Goal: Complete application form

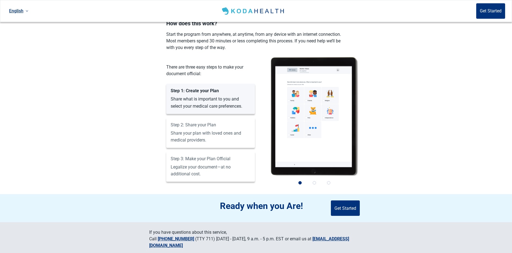
scroll to position [366, 0]
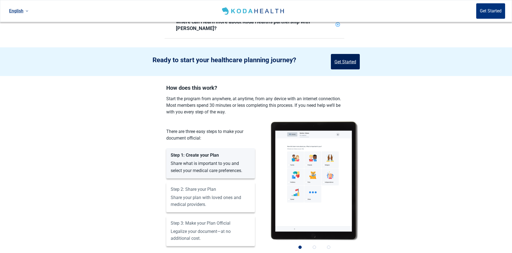
click at [341, 54] on button "Get Started" at bounding box center [345, 61] width 29 height 15
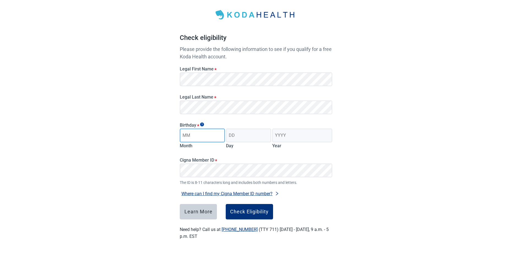
click at [197, 136] on input "Month" at bounding box center [202, 136] width 45 height 14
type input "05"
click at [241, 135] on input "Day" at bounding box center [248, 136] width 45 height 14
type input "18"
click at [299, 133] on input "Year" at bounding box center [302, 136] width 60 height 14
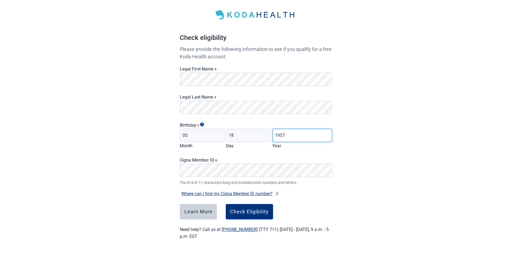
type input "1957"
click at [245, 213] on div "Check Eligibility" at bounding box center [249, 212] width 39 height 6
click at [250, 213] on div "Check Eligibility" at bounding box center [249, 212] width 39 height 6
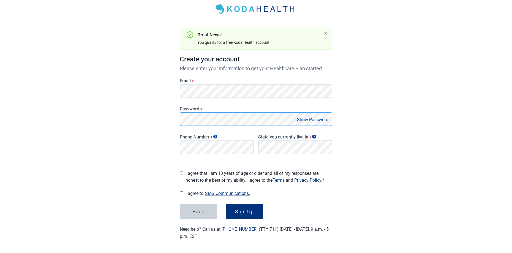
scroll to position [29, 0]
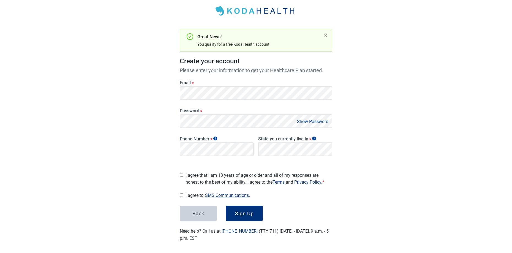
click at [320, 119] on button "Show Password" at bounding box center [313, 121] width 35 height 7
click at [302, 124] on button "Hide Password" at bounding box center [314, 121] width 33 height 7
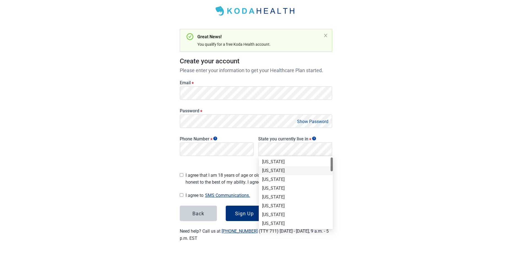
scroll to position [64, 0]
click at [287, 176] on div "[US_STATE]" at bounding box center [296, 177] width 68 height 6
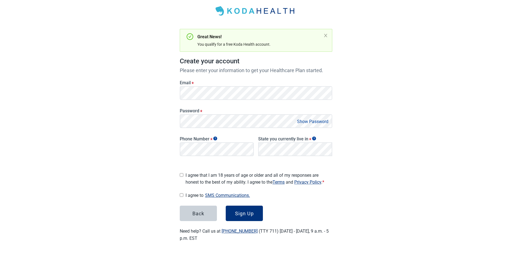
click at [181, 171] on div "Main content" at bounding box center [182, 174] width 4 height 9
click at [182, 173] on input "I agree that I am 18 years of age or older and all of my responses are honest t…" at bounding box center [182, 175] width 4 height 4
checkbox input "true"
click at [182, 193] on input "I agree to SMS Communications." at bounding box center [182, 195] width 4 height 4
checkbox input "true"
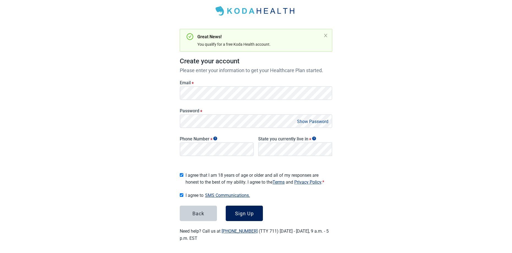
click at [245, 211] on div "Sign Up" at bounding box center [244, 214] width 19 height 6
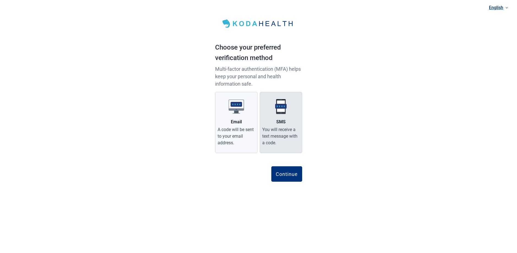
click at [283, 111] on img "Main content" at bounding box center [280, 106] width 15 height 15
click at [0, 0] on input "SMS You will receive a text message with a code." at bounding box center [0, 0] width 0 height 0
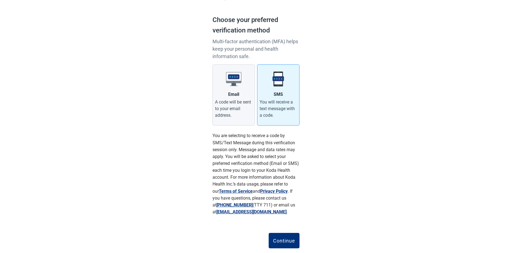
scroll to position [41, 0]
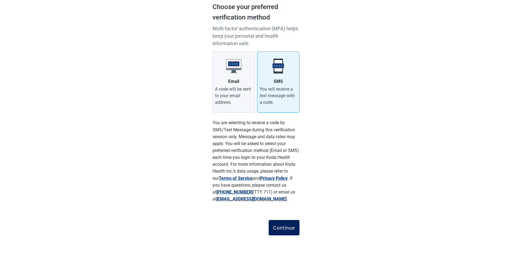
click at [283, 227] on div "Continue" at bounding box center [284, 228] width 22 height 6
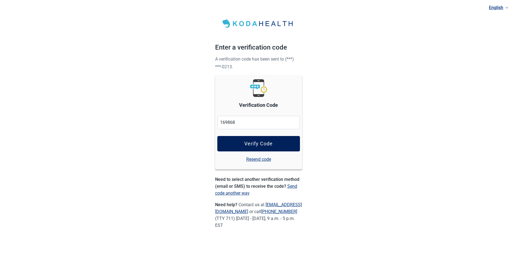
type input "169868"
click at [249, 141] on div "Verify Code" at bounding box center [258, 144] width 28 height 6
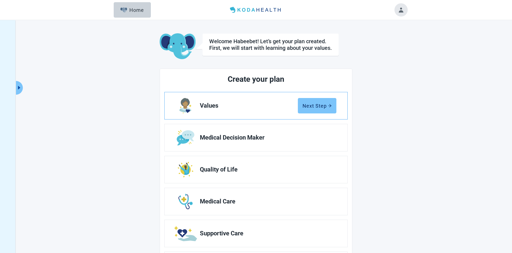
click at [309, 104] on div "Next Step" at bounding box center [317, 106] width 29 height 6
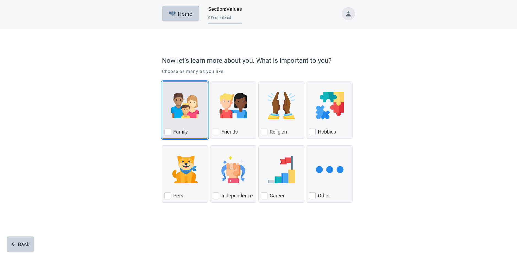
click at [169, 132] on div "Family, checkbox, not checked" at bounding box center [167, 132] width 7 height 7
click at [162, 82] on input "Family" at bounding box center [162, 82] width 0 height 0
checkbox input "true"
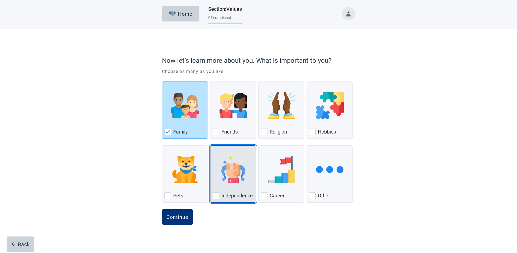
click at [217, 197] on div "Independence, checkbox, not checked" at bounding box center [216, 196] width 7 height 7
click at [210, 146] on input "Independence" at bounding box center [210, 145] width 0 height 0
checkbox input "true"
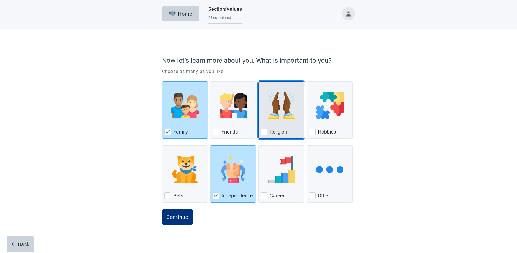
click at [264, 130] on div "Religion, checkbox, not checked" at bounding box center [264, 132] width 7 height 7
click at [259, 82] on input "Religion" at bounding box center [258, 82] width 0 height 0
checkbox input "true"
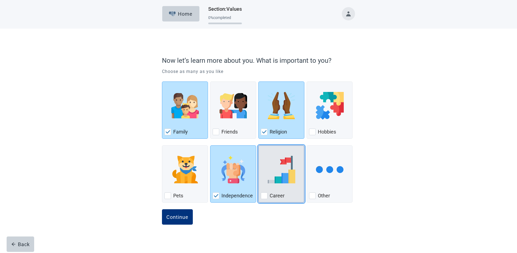
click at [265, 197] on div "Career, checkbox, not checked" at bounding box center [264, 196] width 7 height 7
click at [259, 146] on input "Career" at bounding box center [258, 145] width 0 height 0
checkbox input "true"
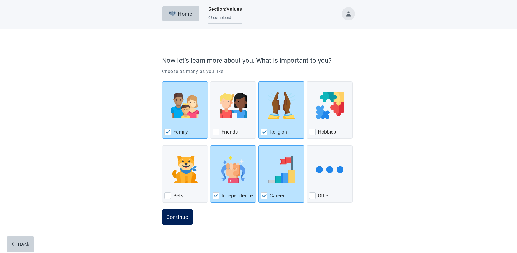
click at [176, 216] on div "Continue" at bounding box center [177, 217] width 22 height 6
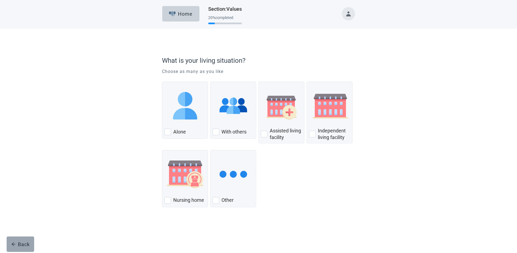
click at [14, 242] on icon "arrow-left" at bounding box center [13, 244] width 4 height 4
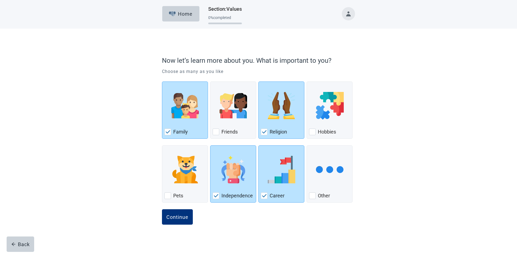
click at [14, 243] on icon "arrow-left" at bounding box center [13, 244] width 4 height 4
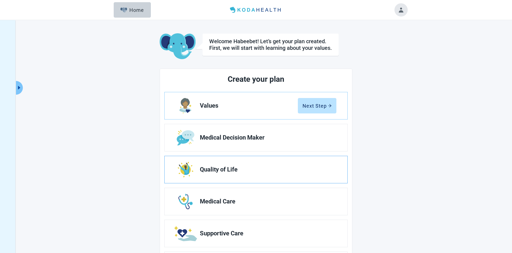
click at [203, 169] on span "Quality of Life" at bounding box center [266, 169] width 132 height 7
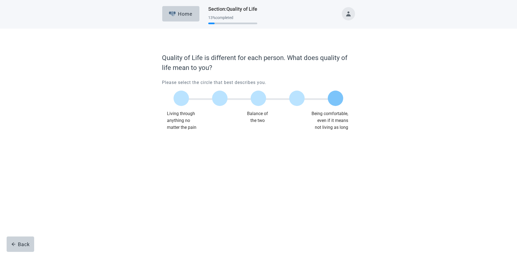
click at [335, 99] on label "Main content" at bounding box center [335, 98] width 15 height 15
click at [336, 98] on input "Quality of life scale: 100 out of 100. Being comfortable, even if it means not …" at bounding box center [336, 98] width 0 height 0
click at [179, 144] on div "Continue" at bounding box center [177, 142] width 22 height 6
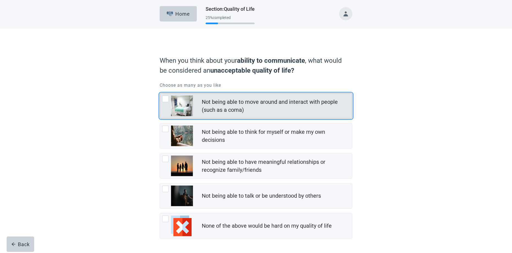
click at [179, 106] on img "Not being able to move around and interact with people (such as a coma), checkb…" at bounding box center [182, 106] width 22 height 21
click at [160, 93] on input "Not being able to move around and interact with people (such as a coma)" at bounding box center [160, 93] width 0 height 0
checkbox input "true"
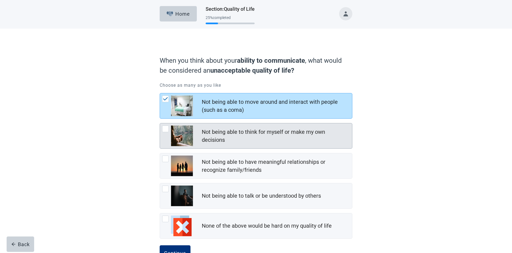
click at [180, 135] on img "Not being able to think for myself or make my own decisions, checkbox, not chec…" at bounding box center [182, 136] width 22 height 21
click at [160, 123] on input "Not being able to think for myself or make my own decisions" at bounding box center [160, 123] width 0 height 0
checkbox input "true"
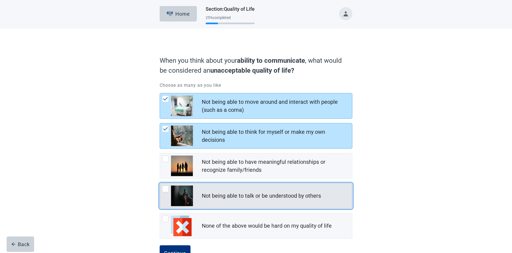
click at [176, 195] on img "Not being able to talk or be understood by others, checkbox, not checked" at bounding box center [182, 196] width 22 height 21
click at [160, 183] on input "Not being able to talk or be understood by others" at bounding box center [160, 183] width 0 height 0
checkbox input "true"
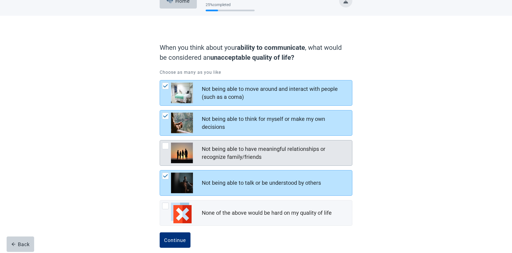
scroll to position [20, 0]
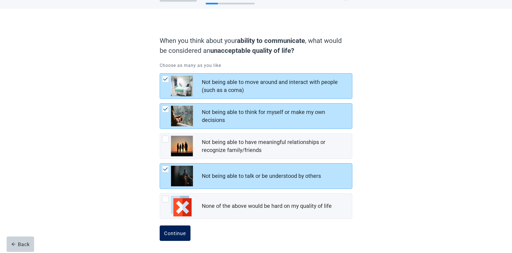
click at [175, 233] on div "Continue" at bounding box center [175, 234] width 22 height 6
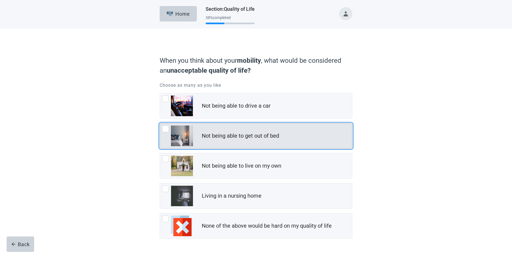
click at [166, 129] on div "Not being able to get out of bed, checkbox, not checked" at bounding box center [165, 129] width 7 height 7
click at [160, 123] on input "Not being able to get out of bed" at bounding box center [160, 123] width 0 height 0
checkbox input "true"
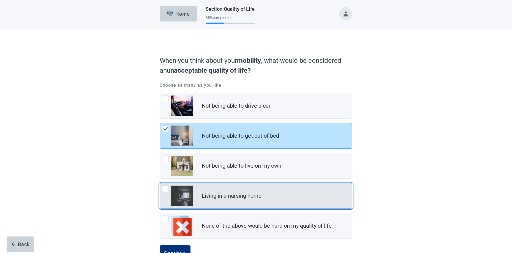
click at [161, 189] on div "Living in a nursing home" at bounding box center [256, 195] width 192 height 25
click at [160, 183] on input "Living in a nursing home" at bounding box center [160, 183] width 0 height 0
checkbox input "true"
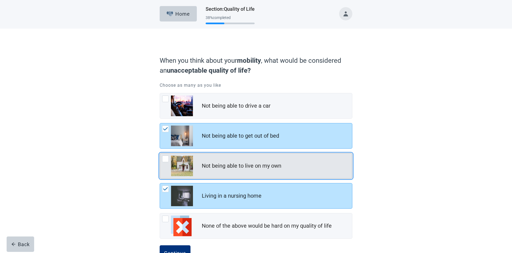
click at [167, 160] on div "Not being able to live on my own, checkbox, not checked" at bounding box center [165, 159] width 7 height 7
click at [160, 153] on input "Not being able to live on my own" at bounding box center [160, 153] width 0 height 0
checkbox input "true"
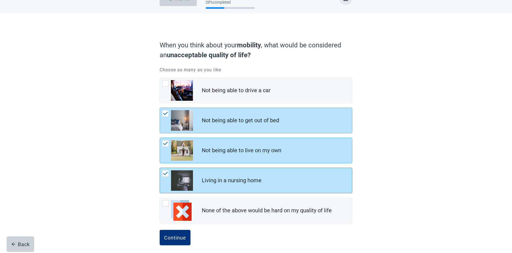
scroll to position [20, 0]
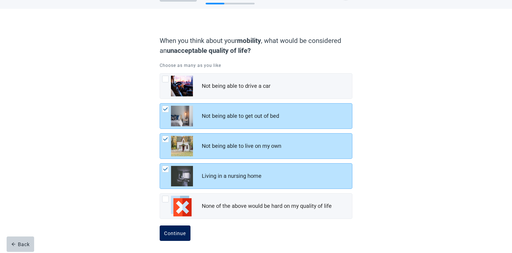
click at [174, 233] on div "Continue" at bounding box center [175, 234] width 22 height 6
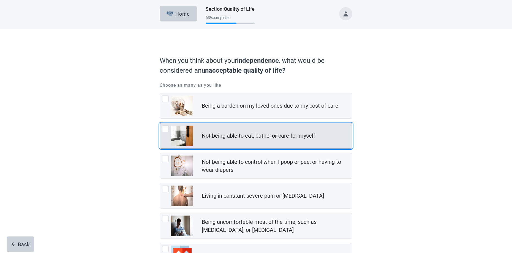
click at [181, 134] on img "Not being able to eat, bathe, or care for myself, checkbox, not checked" at bounding box center [182, 136] width 22 height 21
click at [160, 123] on input "Not being able to eat, bathe, or care for myself" at bounding box center [160, 123] width 0 height 0
checkbox input "true"
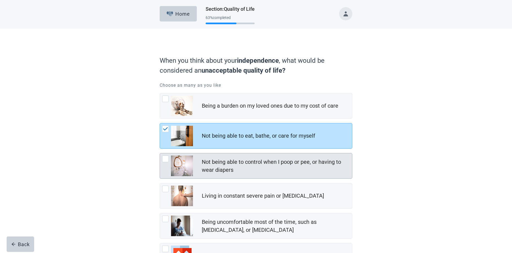
click at [177, 160] on img "Not being able to control when I poop or pee, or having to wear diapers, checkb…" at bounding box center [182, 166] width 22 height 21
click at [160, 153] on input "Not being able to control when I poop or pee, or having to wear diapers" at bounding box center [160, 153] width 0 height 0
checkbox input "true"
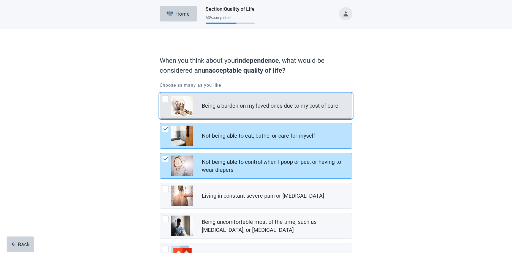
click at [171, 104] on img "Being a burden on my loved ones due to my cost of care, checkbox, not checked" at bounding box center [182, 106] width 22 height 21
click at [160, 93] on input "Being a burden on my loved ones due to my cost of care" at bounding box center [160, 93] width 0 height 0
checkbox input "true"
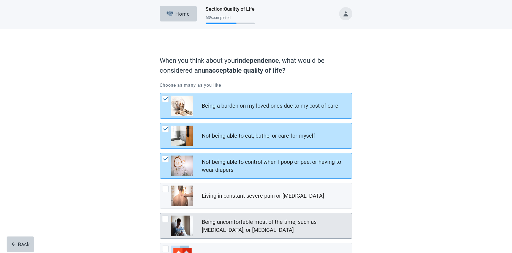
scroll to position [50, 0]
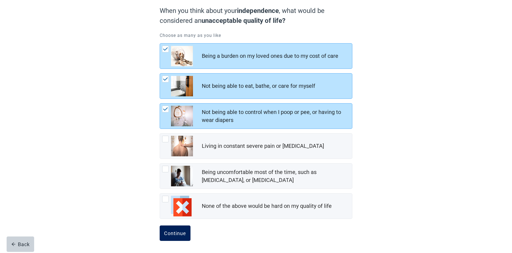
click at [169, 231] on div "Continue" at bounding box center [175, 234] width 22 height 6
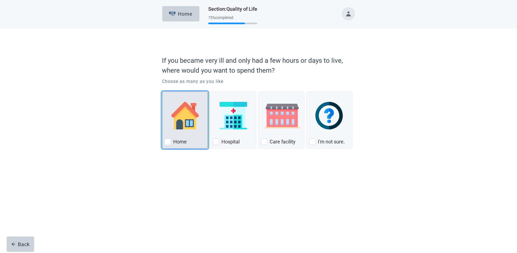
click at [169, 141] on div "Home, checkbox, not checked" at bounding box center [167, 142] width 7 height 7
click at [162, 92] on input "Home" at bounding box center [162, 91] width 0 height 0
checkbox input "true"
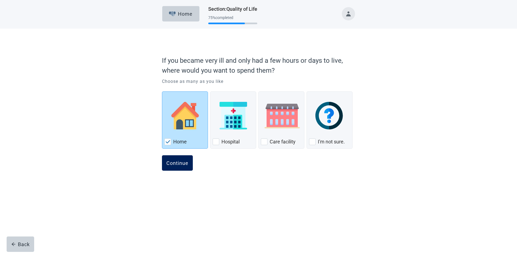
click at [176, 163] on div "Continue" at bounding box center [177, 163] width 22 height 6
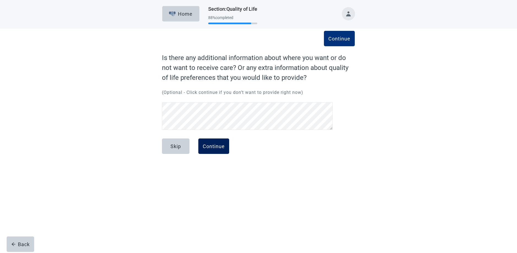
click at [215, 146] on div "Continue" at bounding box center [214, 147] width 22 height 6
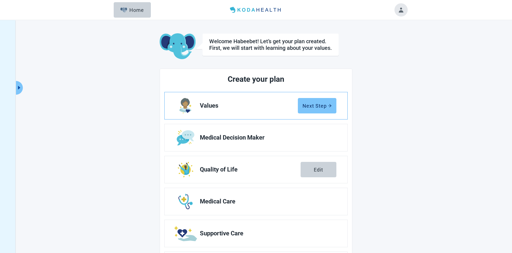
click at [331, 105] on icon "arrow-right" at bounding box center [329, 105] width 3 height 3
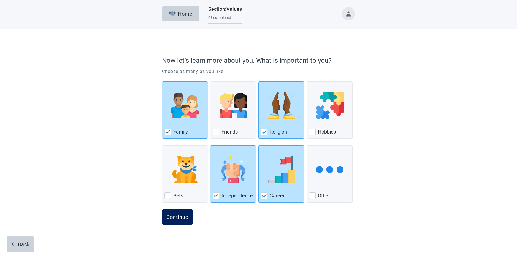
click at [175, 215] on div "Continue" at bounding box center [177, 217] width 22 height 6
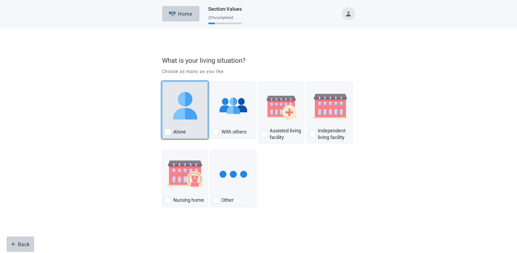
click at [169, 132] on div "Alone, checkbox, not checked" at bounding box center [167, 132] width 7 height 7
click at [162, 82] on input "Alone" at bounding box center [162, 82] width 0 height 0
checkbox input "true"
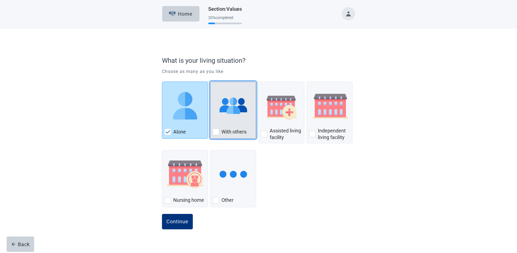
click at [218, 132] on div "With Others, checkbox, not checked" at bounding box center [216, 132] width 7 height 7
click at [210, 82] on input "With others" at bounding box center [210, 82] width 0 height 0
checkbox input "true"
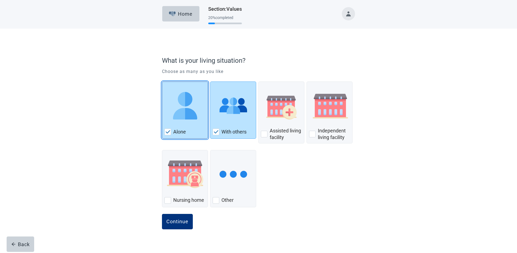
click at [169, 132] on img "Alone, checkbox, checked" at bounding box center [168, 131] width 5 height 3
click at [162, 82] on input "Alone" at bounding box center [162, 82] width 0 height 0
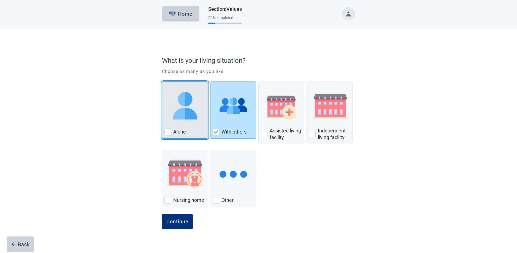
click at [167, 131] on div "Alone, checkbox, not checked" at bounding box center [167, 132] width 7 height 7
click at [162, 82] on input "Alone" at bounding box center [162, 82] width 0 height 0
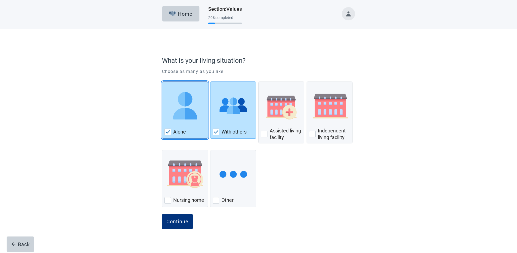
click at [167, 130] on img "Alone, checkbox, checked" at bounding box center [168, 131] width 5 height 3
click at [162, 82] on input "Alone" at bounding box center [162, 82] width 0 height 0
checkbox input "false"
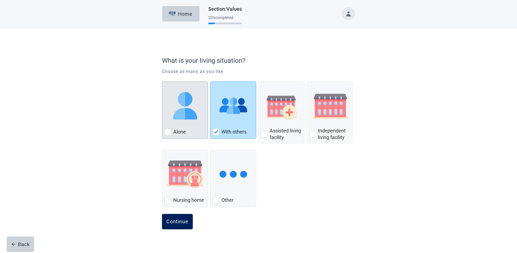
click at [176, 220] on div "Continue" at bounding box center [177, 222] width 22 height 6
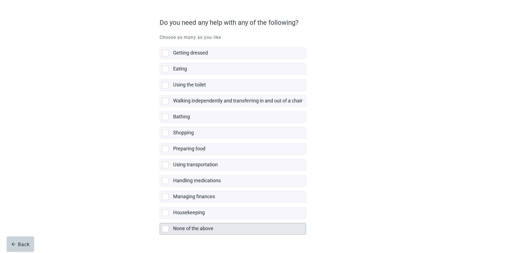
scroll to position [52, 0]
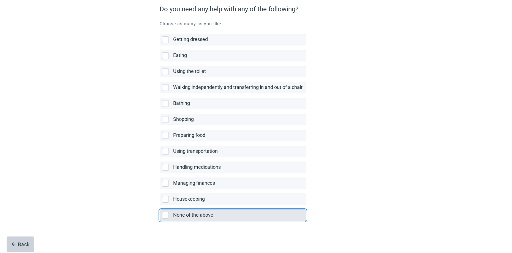
click at [165, 215] on div "None of the above, checkbox, not selected" at bounding box center [165, 215] width 7 height 7
click at [160, 206] on input "None of the above" at bounding box center [160, 205] width 0 height 0
checkbox input "true"
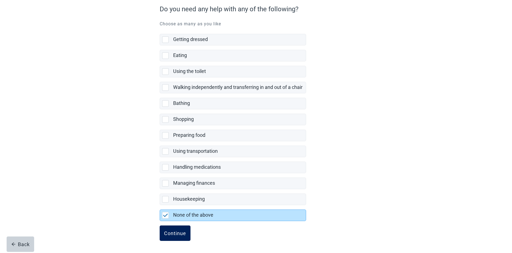
click at [175, 234] on div "Continue" at bounding box center [175, 234] width 22 height 6
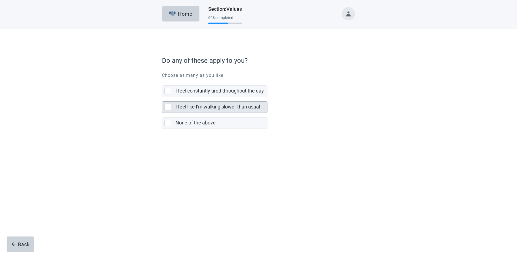
click at [166, 108] on div "I feel like I'm walking slower than usual, checkbox, not selected" at bounding box center [167, 107] width 7 height 7
click at [162, 97] on input "I feel like I'm walking slower than usual" at bounding box center [162, 97] width 0 height 0
checkbox input "true"
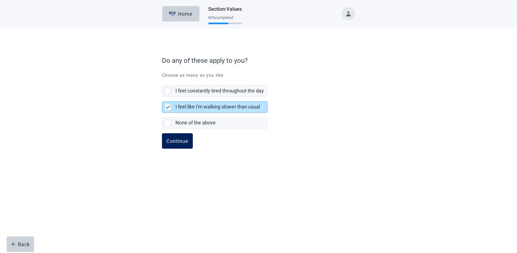
click at [171, 142] on div "Continue" at bounding box center [177, 141] width 22 height 6
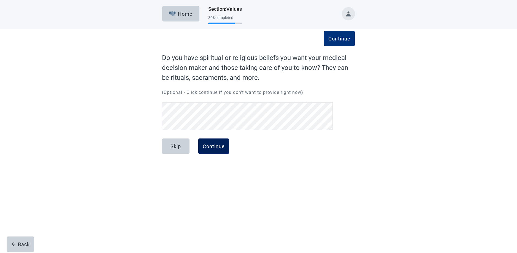
click at [214, 147] on div "Continue" at bounding box center [214, 147] width 22 height 6
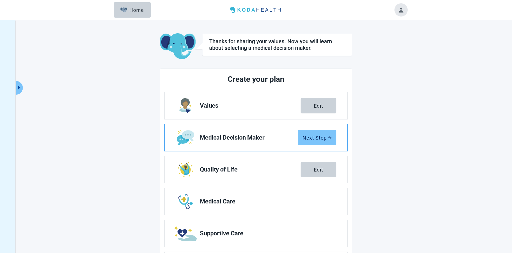
click at [315, 135] on div "Next Step" at bounding box center [317, 138] width 29 height 6
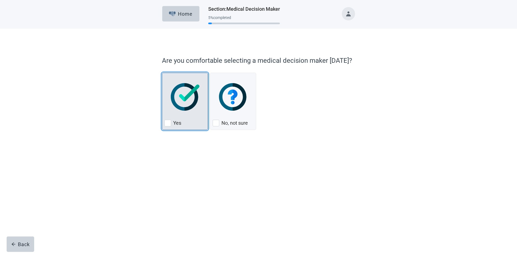
click at [167, 122] on div "Yes, checkbox, not checked" at bounding box center [167, 123] width 7 height 7
click at [162, 73] on input "Yes" at bounding box center [162, 73] width 0 height 0
checkbox input "true"
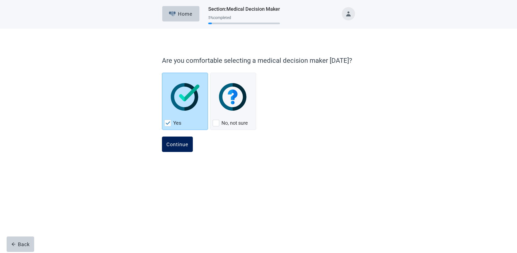
click at [174, 147] on div "Continue" at bounding box center [177, 145] width 22 height 6
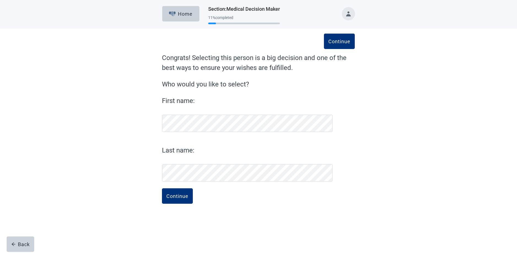
drag, startPoint x: 161, startPoint y: 173, endPoint x: 242, endPoint y: 209, distance: 89.4
click at [242, 209] on div "Continue" at bounding box center [258, 202] width 193 height 28
click at [181, 197] on div "Continue" at bounding box center [177, 196] width 22 height 6
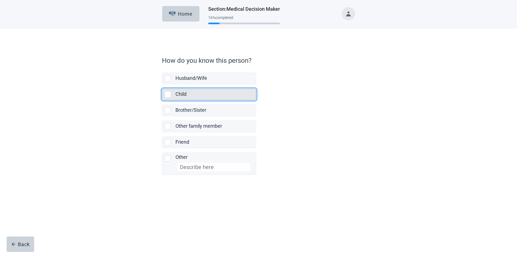
click at [168, 95] on div "Child, checkbox, not selected" at bounding box center [167, 94] width 7 height 7
click at [162, 85] on input "Child" at bounding box center [162, 84] width 0 height 0
checkbox input "true"
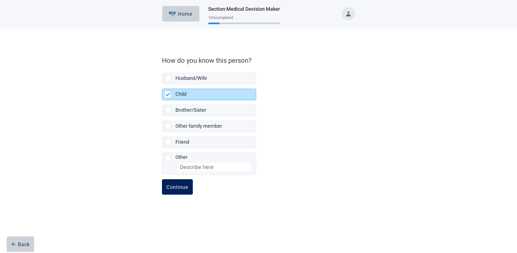
click at [172, 188] on div "Continue" at bounding box center [177, 187] width 22 height 6
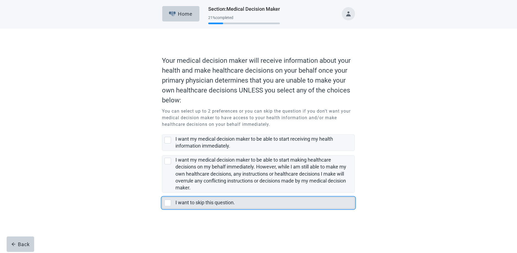
click at [167, 203] on div "I want to skip this question., checkbox, not selected" at bounding box center [167, 203] width 7 height 7
click at [162, 193] on input "I want to skip this question." at bounding box center [162, 193] width 0 height 0
checkbox input "true"
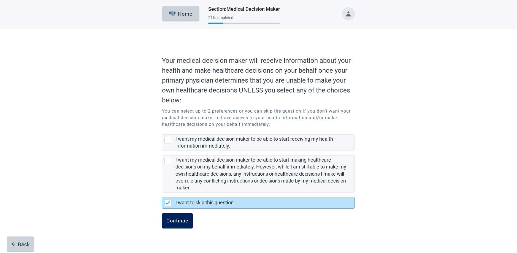
click at [176, 220] on div "Continue" at bounding box center [177, 221] width 22 height 6
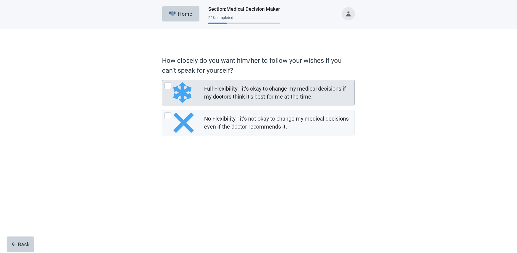
click at [168, 88] on div "Full Flexibility - it's okay to change my medical decisions if my doctors think…" at bounding box center [167, 85] width 7 height 7
click at [162, 80] on input "Full Flexibility - it's okay to change my medical decisions if my doctors think…" at bounding box center [162, 80] width 0 height 0
radio input "true"
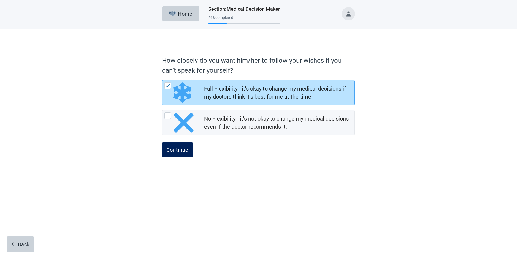
click at [171, 149] on div "Continue" at bounding box center [177, 150] width 22 height 6
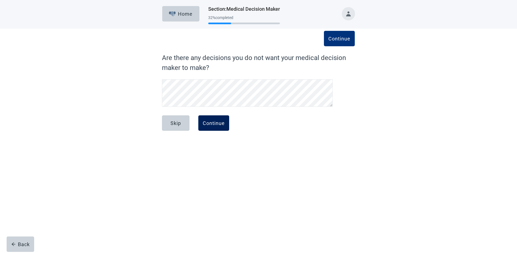
click at [208, 121] on div "Continue" at bounding box center [214, 123] width 22 height 6
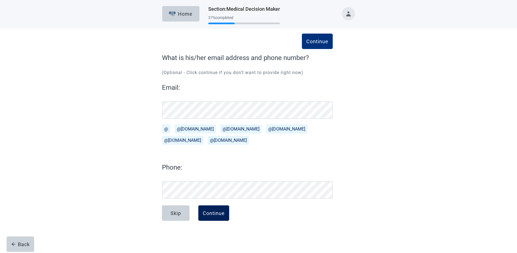
click at [213, 215] on div "Continue" at bounding box center [214, 213] width 22 height 6
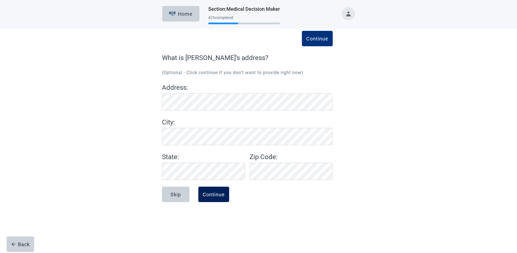
click at [216, 194] on div "Continue" at bounding box center [214, 195] width 22 height 6
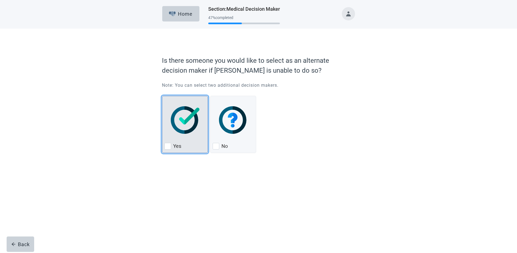
click at [168, 146] on div "Yes, checkbox, not checked" at bounding box center [167, 146] width 7 height 7
click at [162, 96] on input "Yes" at bounding box center [162, 96] width 0 height 0
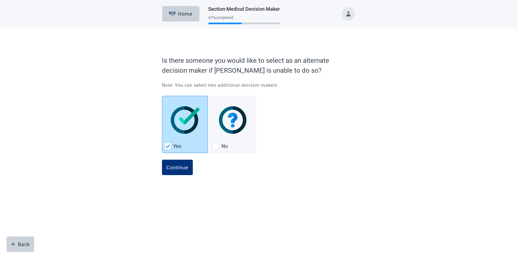
click at [168, 145] on img "Yes, checkbox, checked" at bounding box center [168, 146] width 5 height 3
click at [162, 96] on input "Yes" at bounding box center [162, 96] width 0 height 0
click at [171, 144] on div "Yes, checkbox, checked" at bounding box center [167, 146] width 7 height 7
click at [162, 96] on input "Yes" at bounding box center [162, 96] width 0 height 0
checkbox input "true"
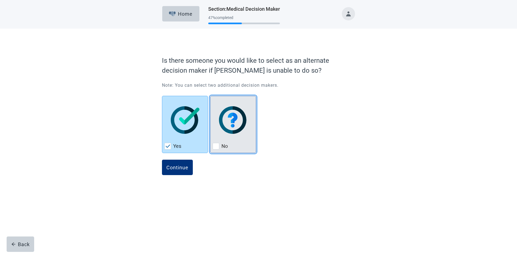
click at [218, 145] on div "No, checkbox, not checked" at bounding box center [216, 146] width 7 height 7
click at [210, 96] on input "No" at bounding box center [210, 96] width 0 height 0
checkbox input "true"
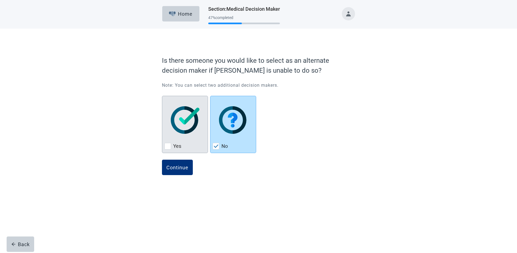
click at [167, 144] on div "Yes, checkbox, not checked" at bounding box center [167, 146] width 7 height 7
click at [162, 96] on input "Yes" at bounding box center [162, 96] width 0 height 0
checkbox input "true"
checkbox input "false"
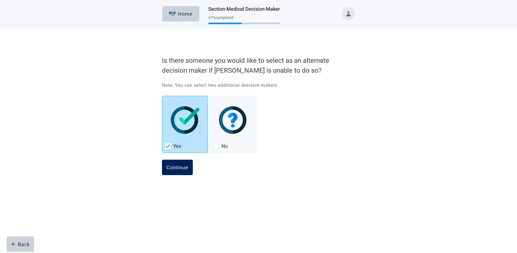
click at [176, 167] on div "Continue" at bounding box center [177, 168] width 22 height 6
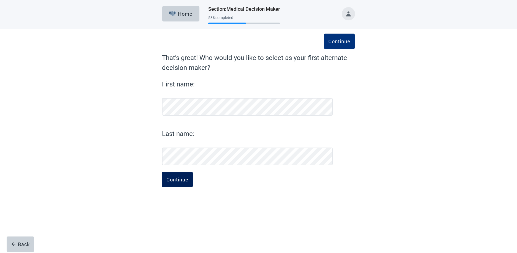
click at [184, 178] on div "Continue" at bounding box center [177, 180] width 22 height 6
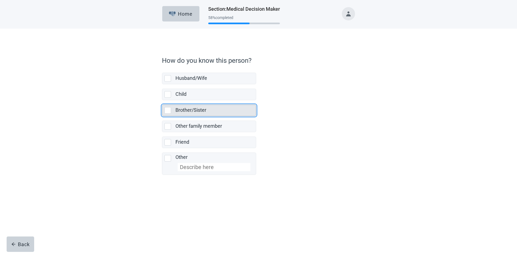
click at [168, 110] on div "Brother/Sister, checkbox, not selected" at bounding box center [167, 110] width 7 height 7
click at [162, 101] on input "Brother/Sister" at bounding box center [162, 100] width 0 height 0
checkbox input "true"
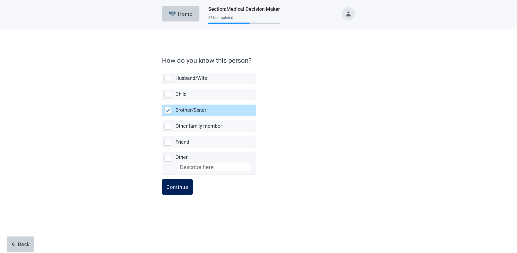
click at [179, 185] on div "Continue" at bounding box center [177, 187] width 22 height 6
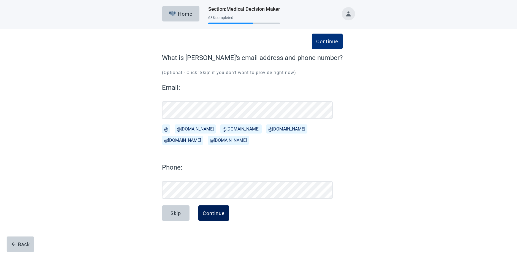
click at [211, 212] on div "Continue" at bounding box center [214, 213] width 22 height 6
click at [206, 213] on div "Continue" at bounding box center [214, 213] width 22 height 6
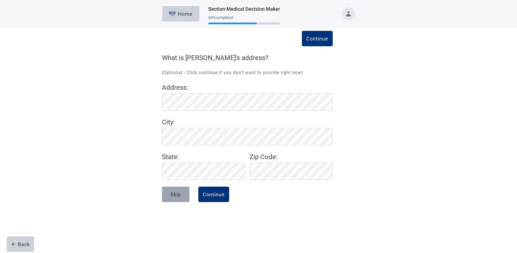
click at [172, 195] on div "Skip" at bounding box center [176, 195] width 10 height 6
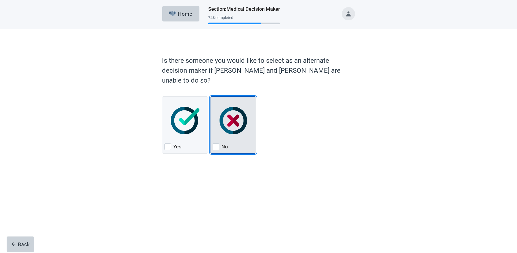
click at [230, 110] on img "No, checkbox, not checked" at bounding box center [234, 121] width 28 height 28
click at [210, 97] on input "No" at bounding box center [210, 96] width 0 height 0
checkbox input "true"
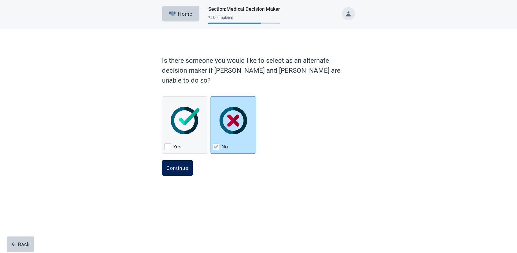
click at [181, 160] on button "Continue" at bounding box center [177, 167] width 31 height 15
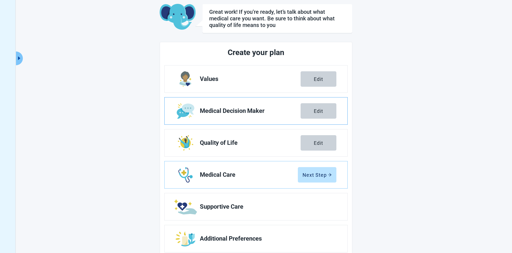
scroll to position [42, 0]
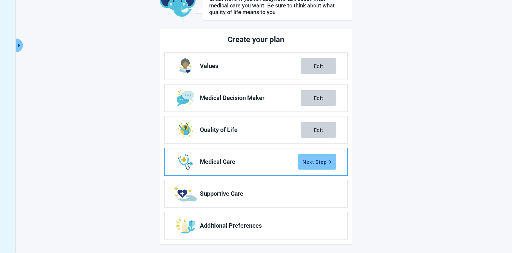
click at [319, 161] on div "Next Step" at bounding box center [317, 162] width 29 height 6
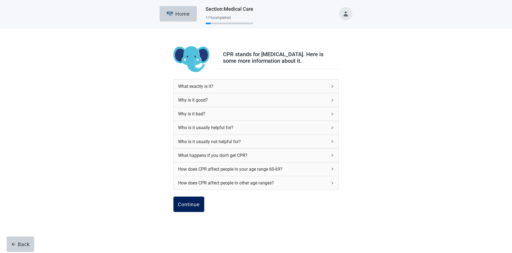
click at [187, 207] on div "Continue" at bounding box center [189, 205] width 22 height 6
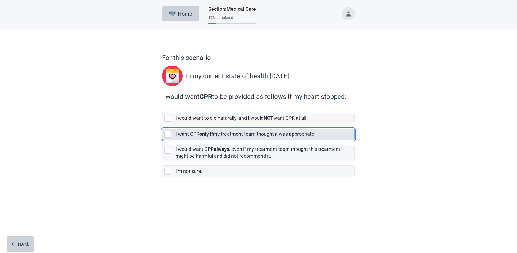
click at [169, 135] on div "[object Object], checkbox, not selected" at bounding box center [167, 134] width 7 height 7
click at [162, 125] on input "I want CPR only if my treatment team thought it was appropriate." at bounding box center [162, 124] width 0 height 0
checkbox input "true"
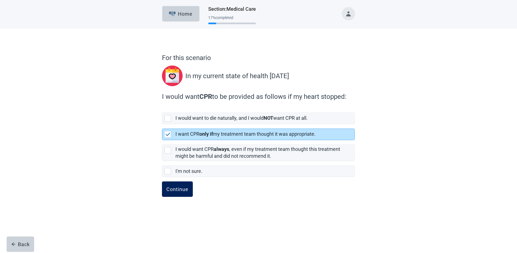
click at [175, 188] on div "Continue" at bounding box center [177, 190] width 22 height 6
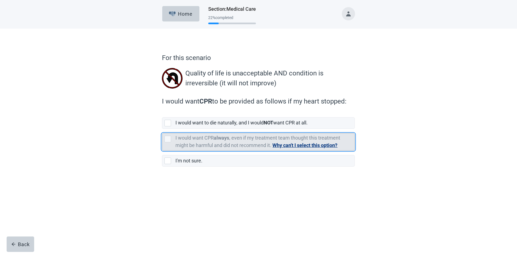
click at [168, 139] on div "[object Object], checkbox, not selected, cannot be selected due to conflict" at bounding box center [167, 139] width 7 height 7
click at [162, 129] on input "I would want CPR always , even if my treatment team thought this treatment migh…" at bounding box center [162, 129] width 0 height 0
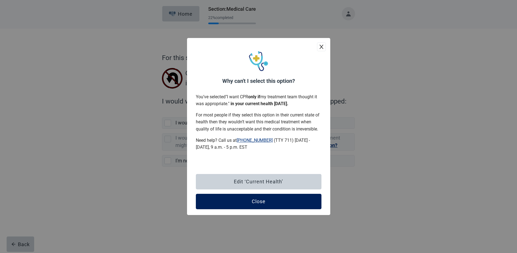
click at [255, 202] on div "Close" at bounding box center [259, 202] width 14 height 6
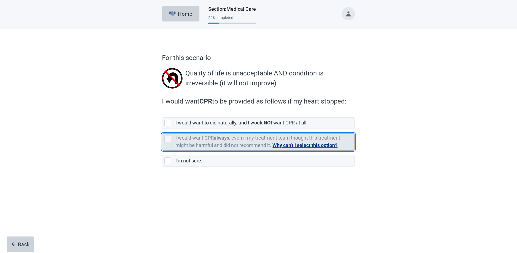
click at [170, 138] on div "[object Object], checkbox, not selected, cannot be selected due to conflict" at bounding box center [167, 139] width 7 height 7
click at [162, 129] on input "I would want CPR always , even if my treatment team thought this treatment migh…" at bounding box center [162, 129] width 0 height 0
checkbox input "false"
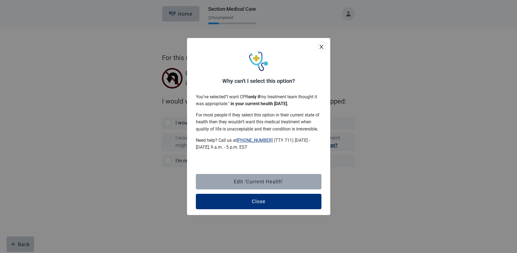
click at [262, 183] on div "Edit ‘Current Health’" at bounding box center [258, 182] width 49 height 6
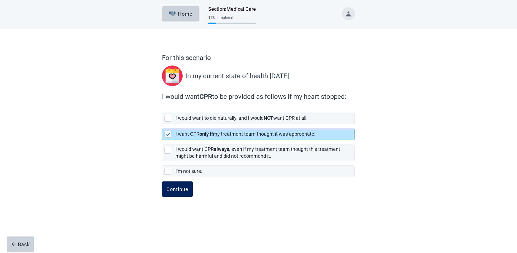
click at [179, 189] on div "Continue" at bounding box center [177, 190] width 22 height 6
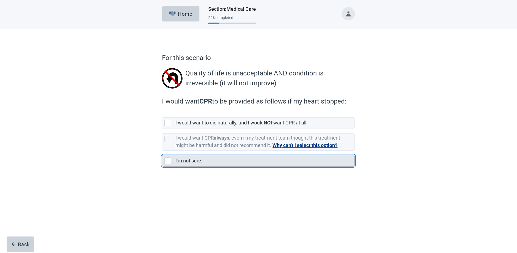
click at [168, 162] on div "I'm not sure., checkbox, not selected" at bounding box center [167, 161] width 7 height 7
click at [162, 151] on input "I'm not sure." at bounding box center [162, 151] width 0 height 0
checkbox input "true"
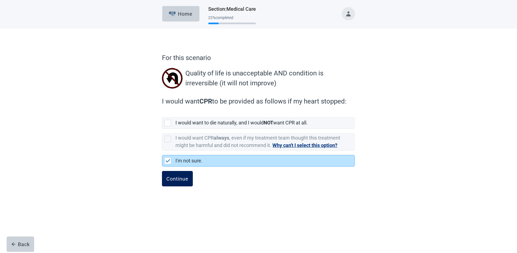
click at [172, 179] on div "Continue" at bounding box center [177, 179] width 22 height 6
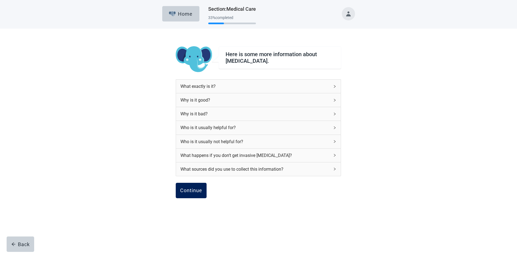
click at [191, 191] on div "Continue" at bounding box center [191, 191] width 22 height 6
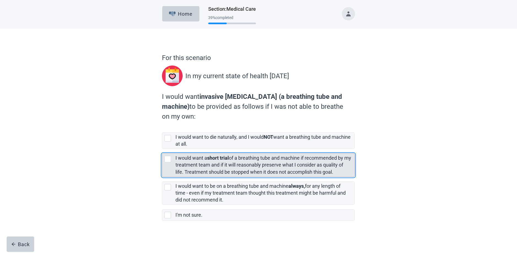
click at [166, 159] on div "[object Object], checkbox, not selected" at bounding box center [167, 159] width 7 height 7
click at [162, 149] on input "I would want a short trial of a breathing tube and machine if recommended by my…" at bounding box center [162, 149] width 0 height 0
checkbox input "true"
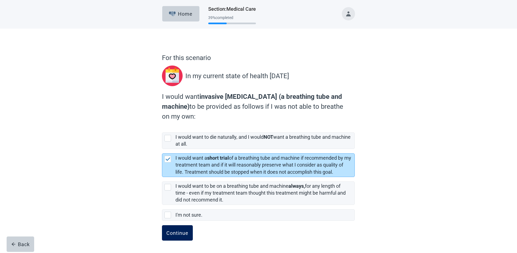
click at [180, 234] on div "Continue" at bounding box center [177, 233] width 22 height 6
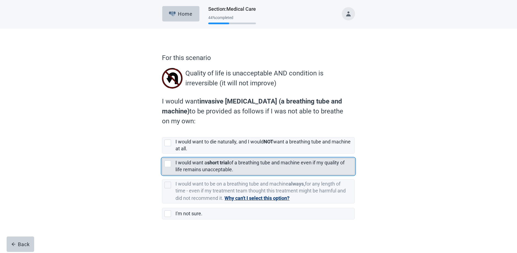
click at [164, 163] on div "I would want a short trial of a breathing tube and machine even if my quality o…" at bounding box center [258, 166] width 192 height 16
click at [162, 154] on input "I would want a short trial of a breathing tube and machine even if my quality o…" at bounding box center [162, 154] width 0 height 0
checkbox input "true"
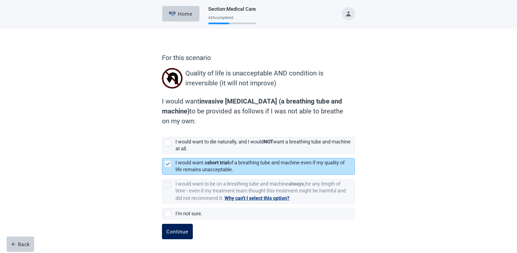
click at [171, 231] on div "Continue" at bounding box center [177, 232] width 22 height 6
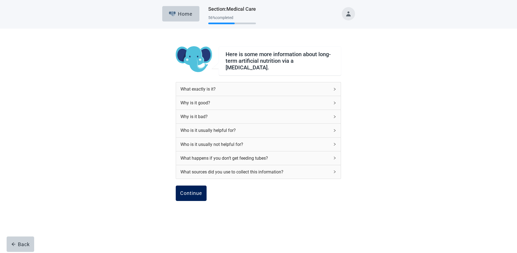
click at [187, 191] on div "Continue" at bounding box center [191, 194] width 22 height 6
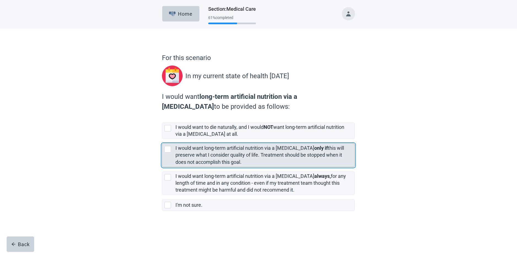
click at [166, 149] on div "[object Object], checkbox, not selected" at bounding box center [167, 149] width 7 height 7
click at [162, 139] on input "I would want long-term artificial nutrition via a [MEDICAL_DATA] only if this w…" at bounding box center [162, 139] width 0 height 0
checkbox input "true"
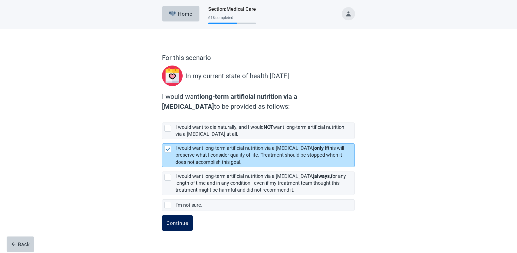
click at [174, 224] on div "Continue" at bounding box center [177, 223] width 22 height 6
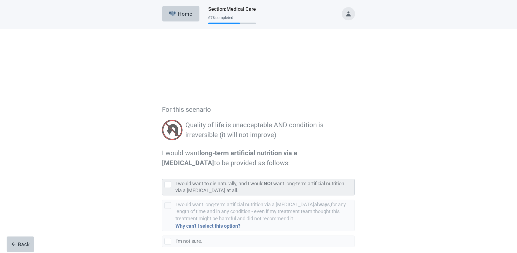
click at [169, 132] on div "[object Object], checkbox, not selected" at bounding box center [167, 133] width 7 height 7
click at [162, 123] on input "I would want to die naturally, and I would NOT want long-term artificial nutrit…" at bounding box center [162, 123] width 0 height 0
checkbox input "true"
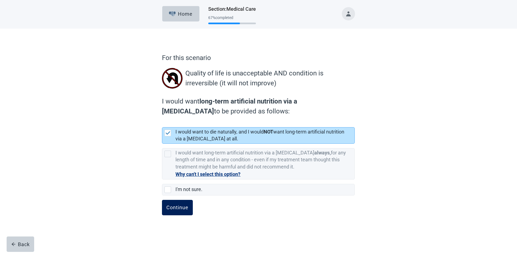
click at [174, 207] on div "Continue" at bounding box center [177, 208] width 22 height 6
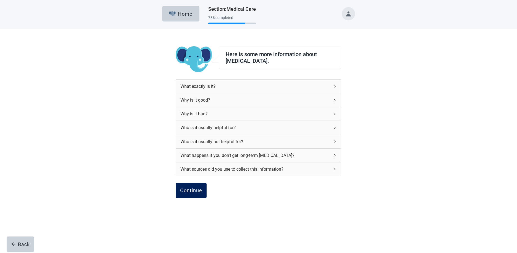
click at [186, 189] on div "Continue" at bounding box center [191, 191] width 22 height 6
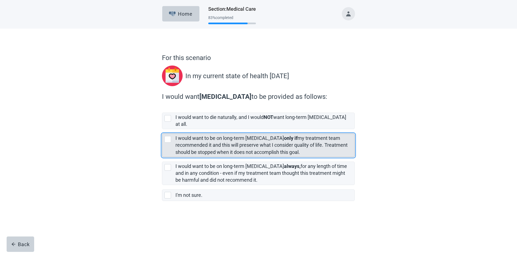
click at [166, 136] on div "[object Object], checkbox, not selected" at bounding box center [167, 139] width 7 height 7
click at [162, 129] on input "I would want to be on long-term [MEDICAL_DATA] only if my treatment team recomm…" at bounding box center [162, 129] width 0 height 0
checkbox input "true"
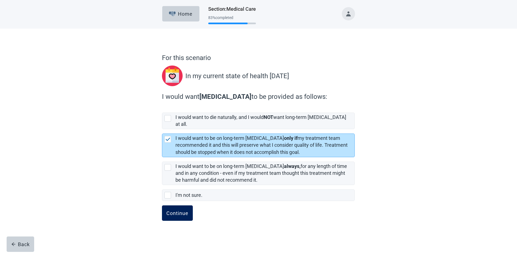
click at [179, 210] on div "Continue" at bounding box center [177, 213] width 22 height 6
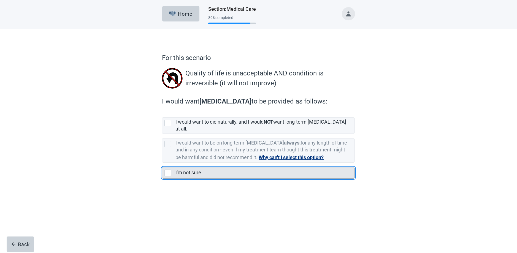
click at [167, 170] on div "I'm not sure., checkbox, not selected" at bounding box center [167, 173] width 7 height 7
click at [162, 163] on input "I'm not sure." at bounding box center [162, 163] width 0 height 0
checkbox input "true"
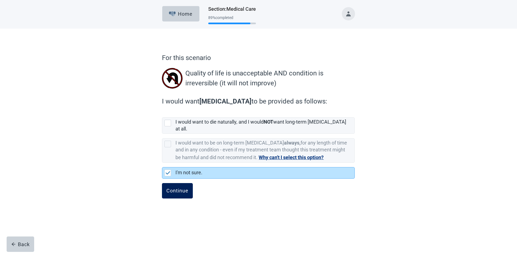
click at [180, 188] on div "Continue" at bounding box center [177, 191] width 22 height 6
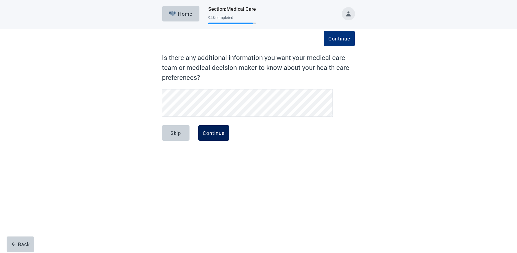
click at [216, 135] on div "Continue" at bounding box center [214, 133] width 22 height 6
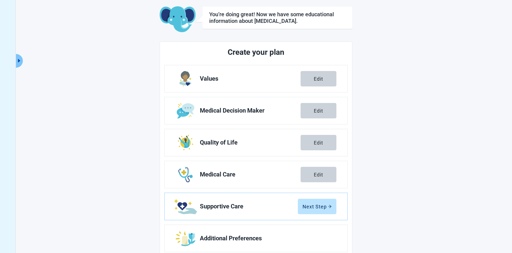
scroll to position [40, 0]
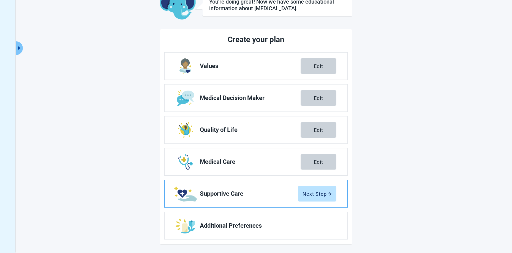
click at [200, 193] on span "Supportive Care" at bounding box center [249, 194] width 98 height 7
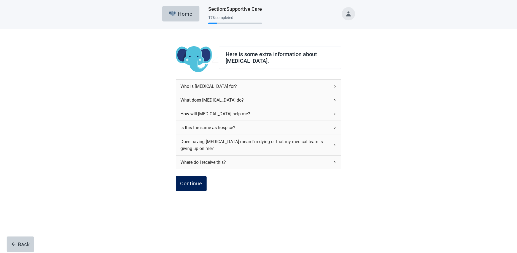
click at [183, 185] on div "Continue" at bounding box center [191, 184] width 22 height 6
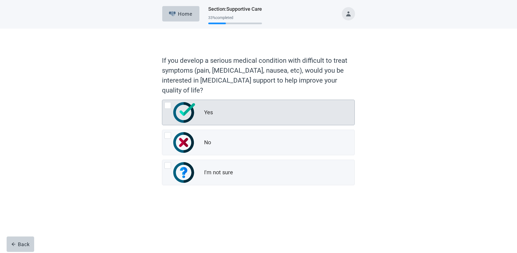
click at [183, 111] on img "Yes, radio button, not checked" at bounding box center [183, 112] width 21 height 21
click at [162, 100] on input "Yes" at bounding box center [162, 100] width 0 height 0
radio input "true"
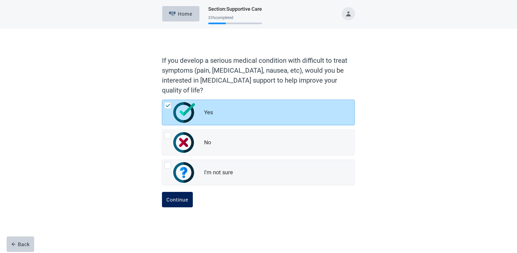
click at [184, 202] on div "Continue" at bounding box center [177, 200] width 22 height 6
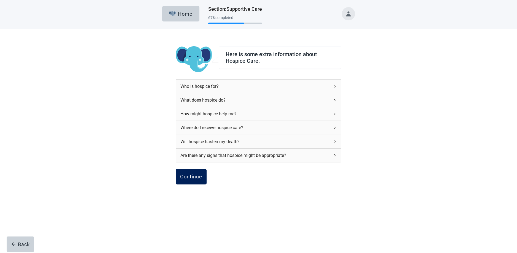
click at [188, 179] on div "Continue" at bounding box center [191, 177] width 22 height 6
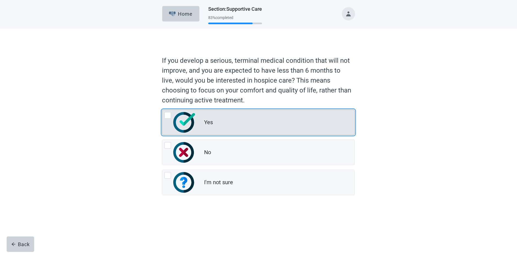
click at [183, 120] on img "Yes, radio button, not checked" at bounding box center [183, 122] width 21 height 21
click at [162, 110] on input "Yes" at bounding box center [162, 110] width 0 height 0
radio input "true"
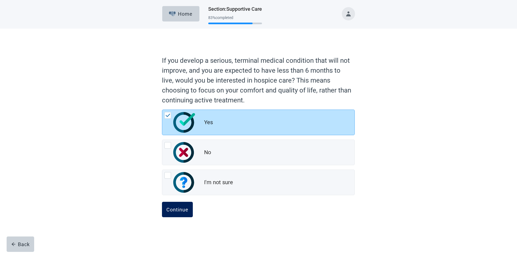
click at [177, 212] on div "Continue" at bounding box center [177, 210] width 22 height 6
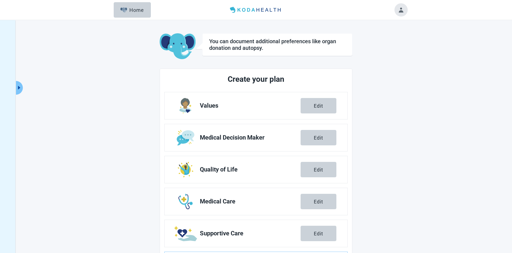
scroll to position [40, 0]
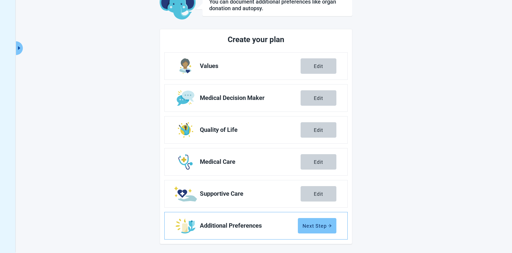
click at [314, 223] on div "Next Step" at bounding box center [317, 226] width 29 height 6
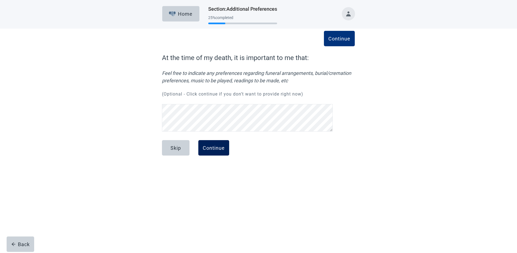
click at [214, 151] on div "Continue" at bounding box center [214, 148] width 22 height 6
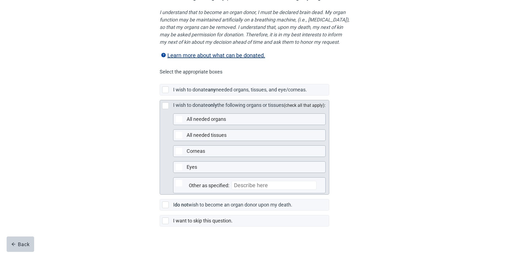
scroll to position [87, 0]
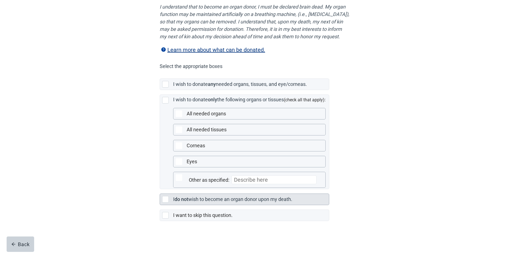
click at [163, 200] on div "Main content" at bounding box center [165, 199] width 7 height 7
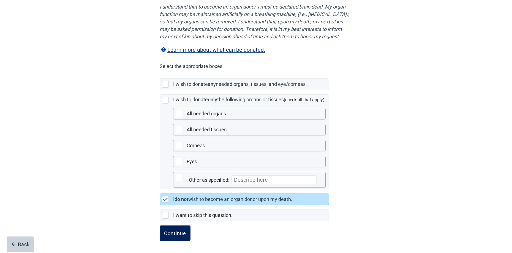
click at [171, 233] on div "Continue" at bounding box center [175, 234] width 22 height 6
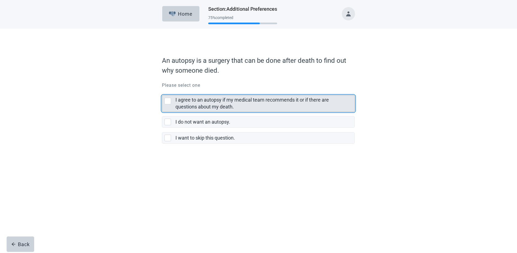
click at [168, 102] on div "I agree to an autopsy if my medical team recommends it or if there are question…" at bounding box center [167, 101] width 7 height 7
click at [162, 91] on input "I agree to an autopsy if my medical team recommends it or if there are question…" at bounding box center [162, 91] width 0 height 0
checkbox input "true"
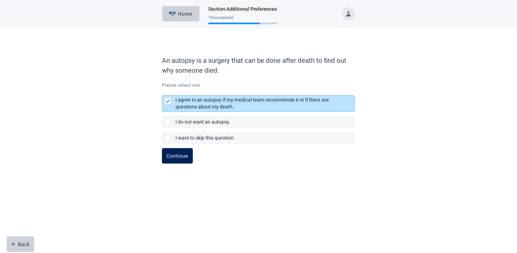
click at [176, 159] on button "Continue" at bounding box center [177, 155] width 31 height 15
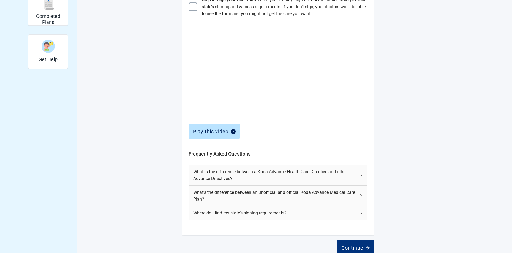
scroll to position [174, 0]
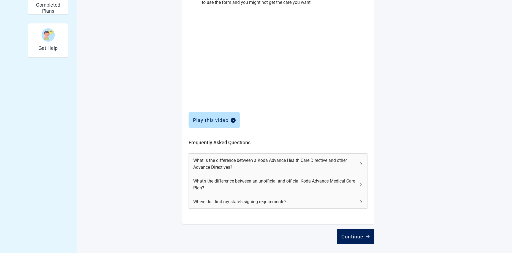
click at [352, 234] on div "Continue" at bounding box center [356, 237] width 29 height 6
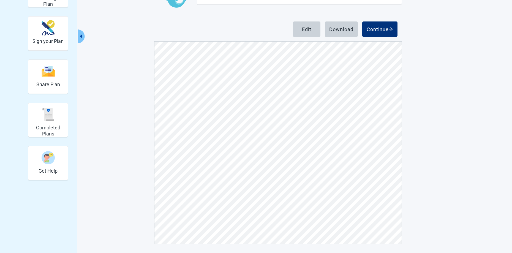
scroll to position [3044, 0]
click at [368, 30] on div "Continue" at bounding box center [380, 29] width 26 height 6
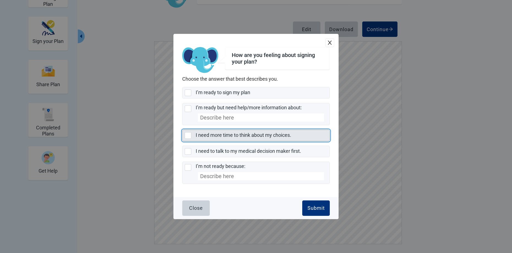
click at [190, 136] on div "I need more time to think about my choices., checkbox, not selected" at bounding box center [188, 135] width 7 height 7
click at [183, 130] on input "I need more time to think about my choices." at bounding box center [182, 130] width 0 height 0
checkbox input "true"
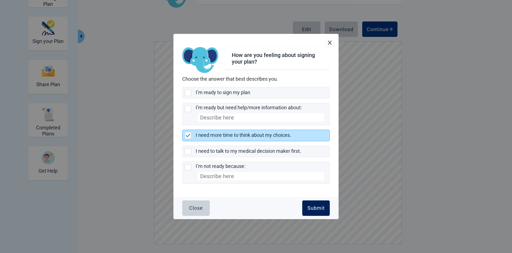
click at [315, 207] on div "Submit" at bounding box center [316, 209] width 17 height 6
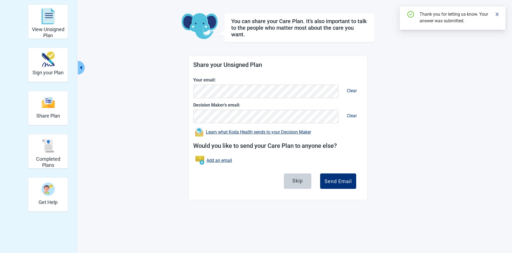
scroll to position [20, 0]
click at [342, 180] on div "Send Email" at bounding box center [338, 182] width 27 height 6
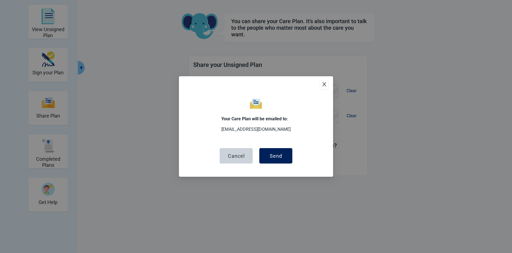
click at [284, 156] on button "Send" at bounding box center [276, 155] width 33 height 15
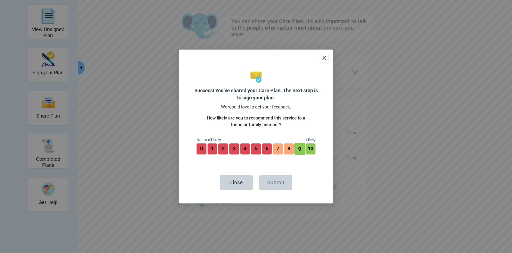
click at [297, 148] on button "9" at bounding box center [300, 149] width 11 height 12
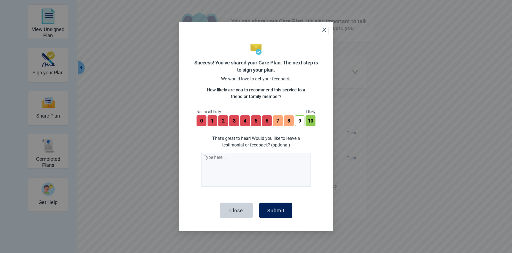
click at [272, 210] on div "Submit" at bounding box center [276, 211] width 17 height 6
